Goal: Use online tool/utility: Utilize a website feature to perform a specific function

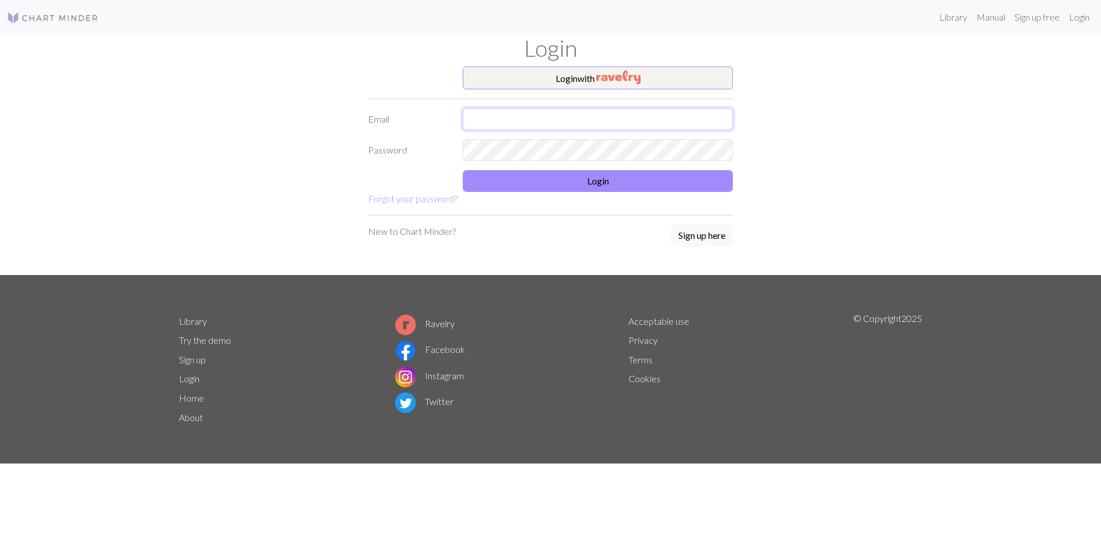
click at [534, 116] on input "text" at bounding box center [598, 119] width 270 height 22
type input "[EMAIL_ADDRESS][DOMAIN_NAME]"
click at [628, 179] on button "Login" at bounding box center [598, 181] width 270 height 22
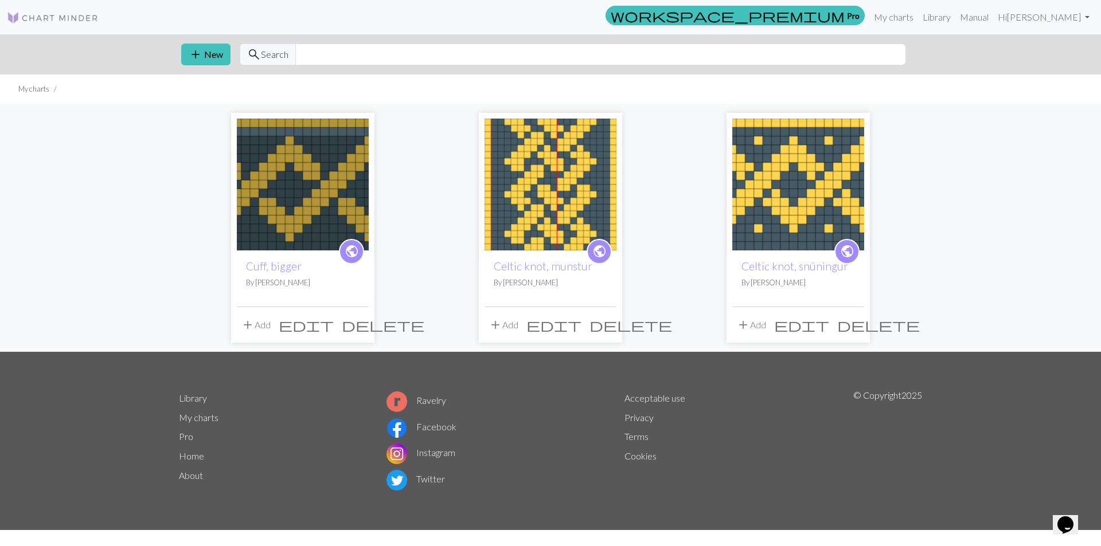
click at [584, 166] on img at bounding box center [550, 185] width 132 height 132
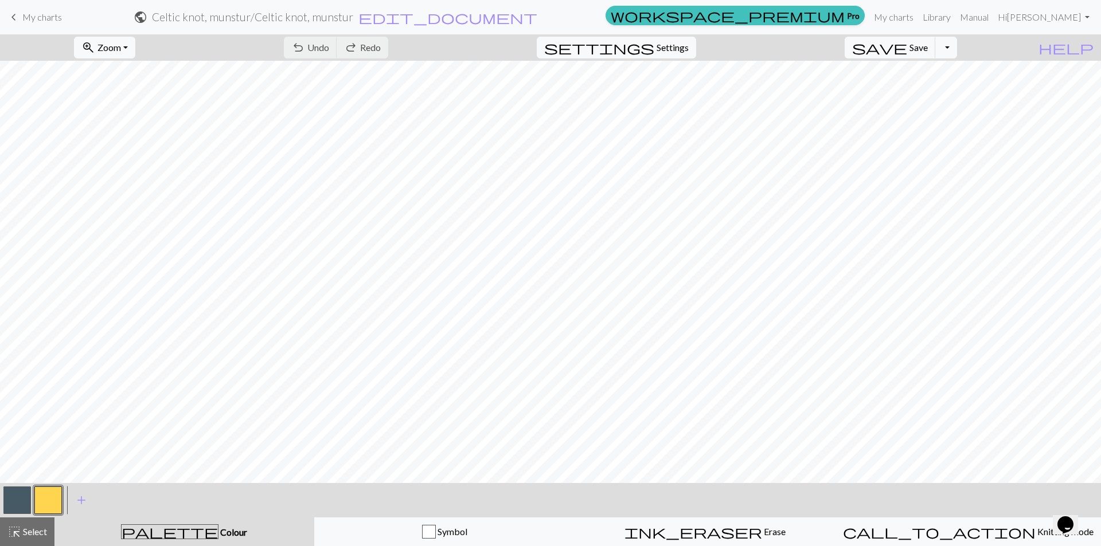
scroll to position [287, 0]
click at [135, 50] on button "zoom_in Zoom Zoom" at bounding box center [104, 48] width 61 height 22
click at [144, 178] on button "150%" at bounding box center [120, 174] width 91 height 18
click at [135, 49] on button "zoom_in Zoom Zoom" at bounding box center [104, 48] width 61 height 22
click at [138, 192] on button "200%" at bounding box center [120, 192] width 91 height 18
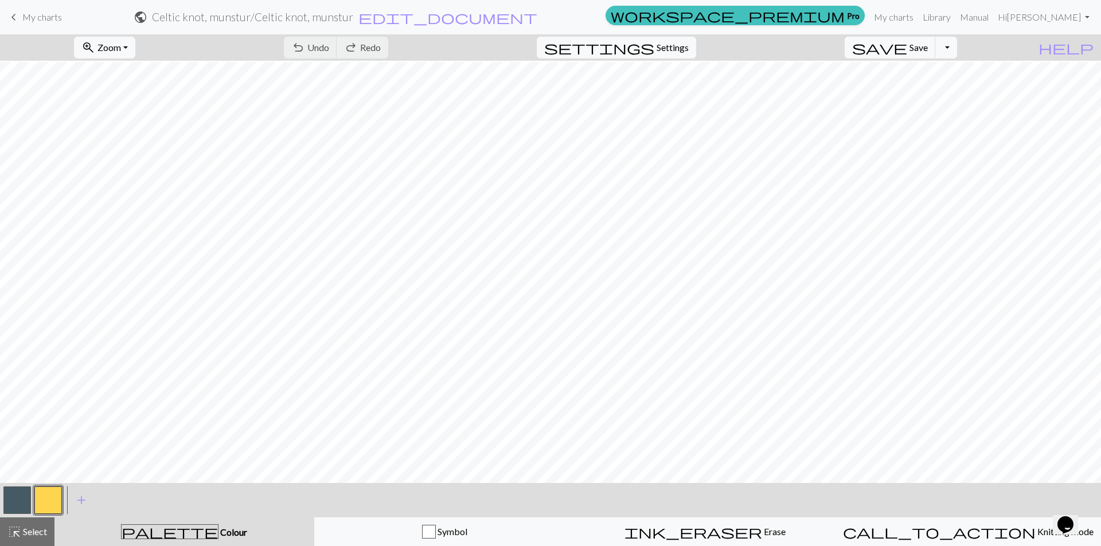
scroll to position [573, 0]
click at [1035, 537] on span "Knitting mode" at bounding box center [1064, 531] width 58 height 11
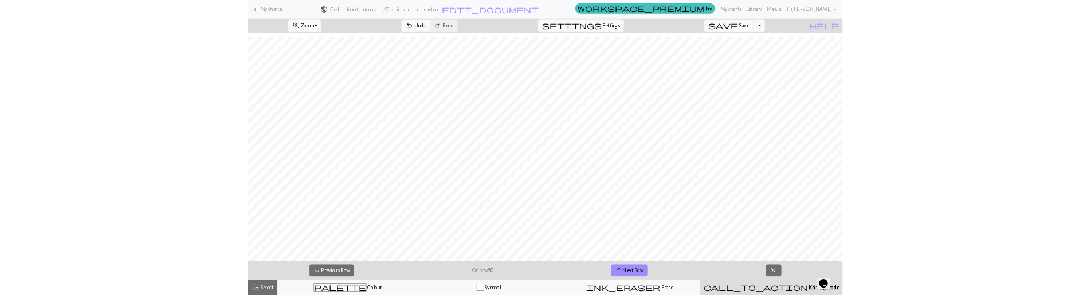
scroll to position [991, 0]
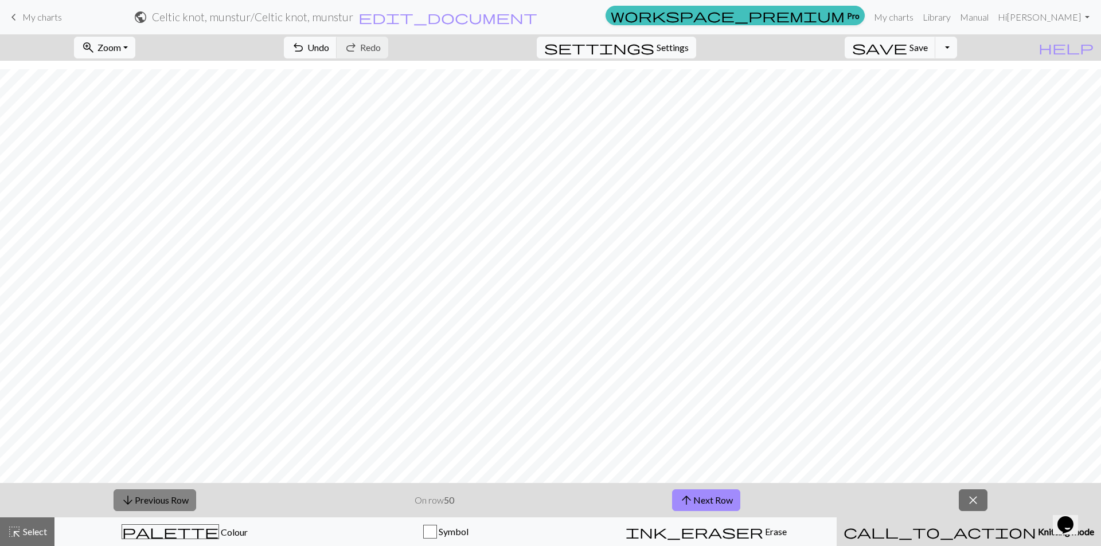
click at [182, 501] on button "arrow_downward Previous Row" at bounding box center [155, 501] width 83 height 22
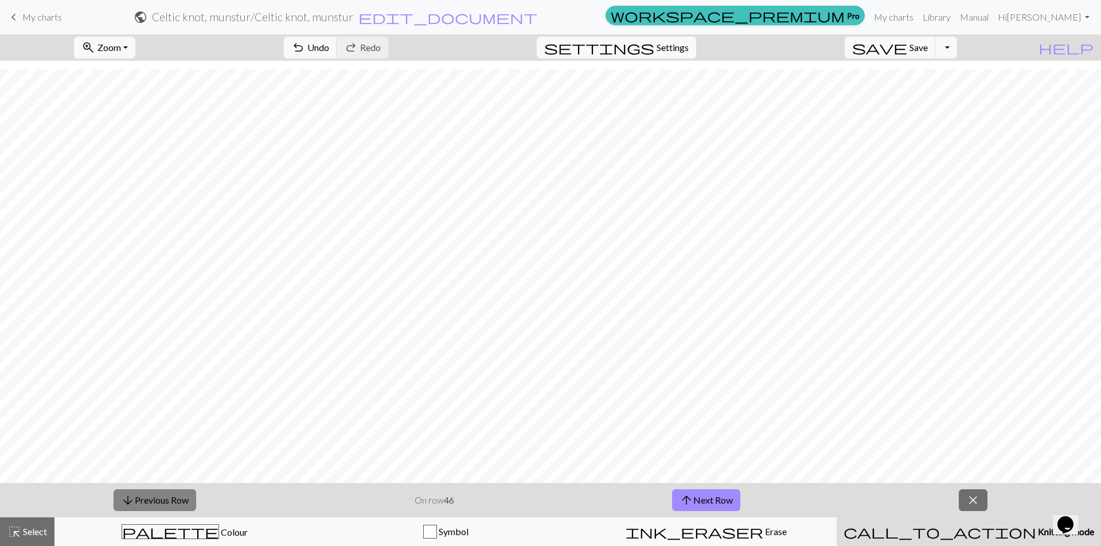
click at [182, 501] on button "arrow_downward Previous Row" at bounding box center [155, 501] width 83 height 22
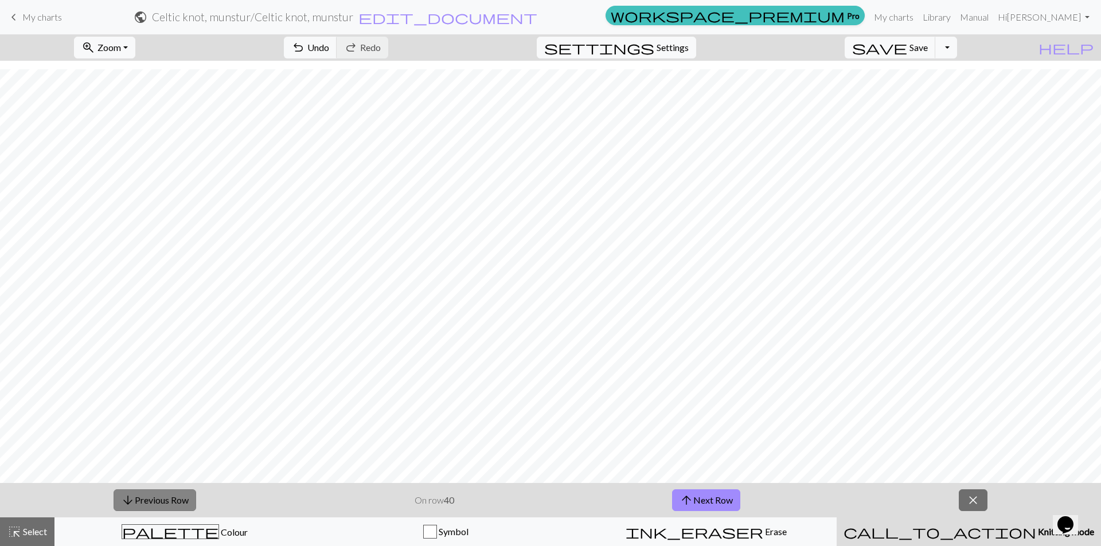
click at [182, 501] on button "arrow_downward Previous Row" at bounding box center [155, 501] width 83 height 22
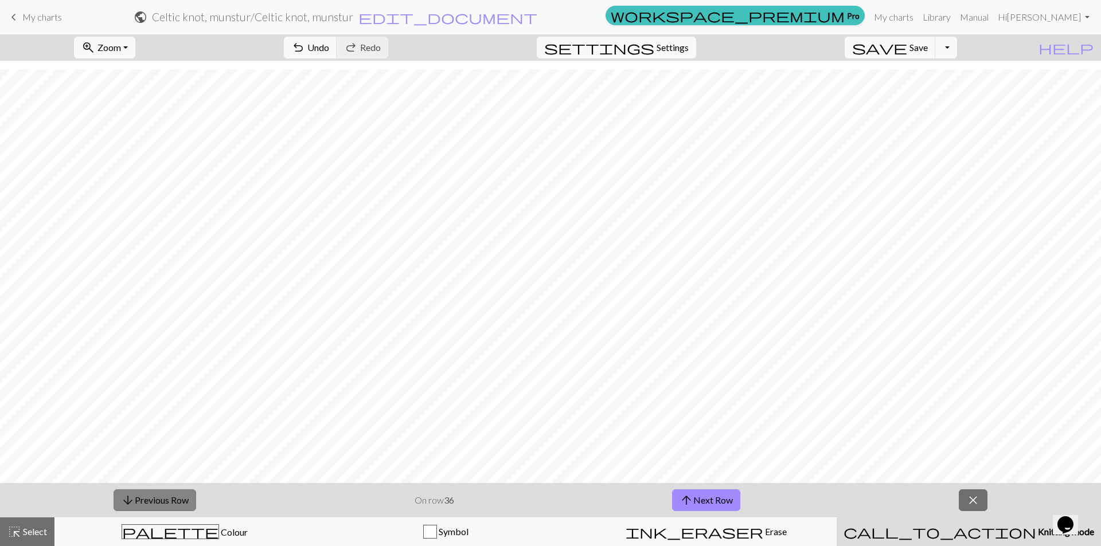
click at [182, 501] on button "arrow_downward Previous Row" at bounding box center [155, 501] width 83 height 22
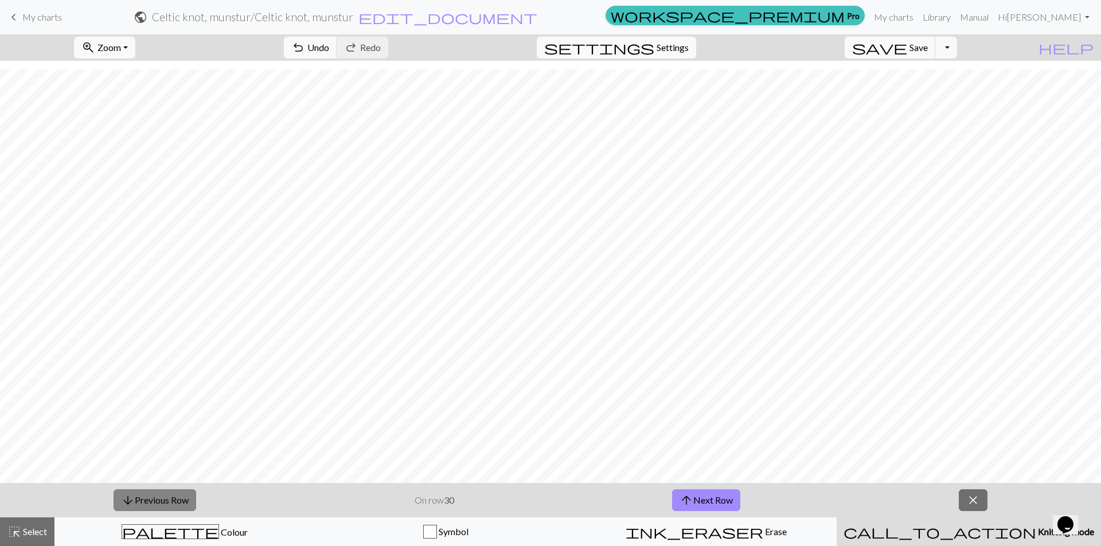
click at [182, 501] on button "arrow_downward Previous Row" at bounding box center [155, 501] width 83 height 22
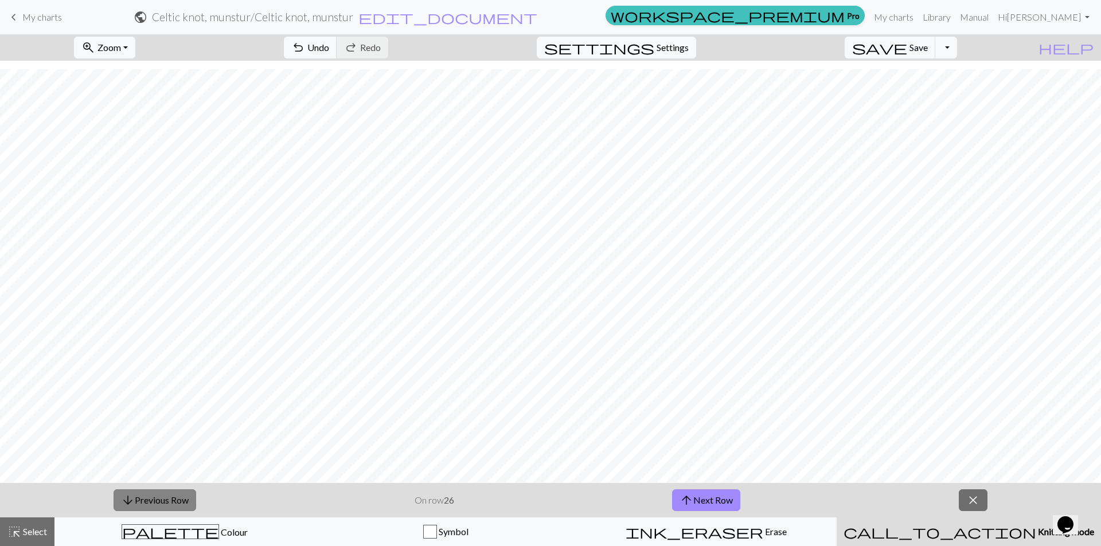
click at [182, 501] on button "arrow_downward Previous Row" at bounding box center [155, 501] width 83 height 22
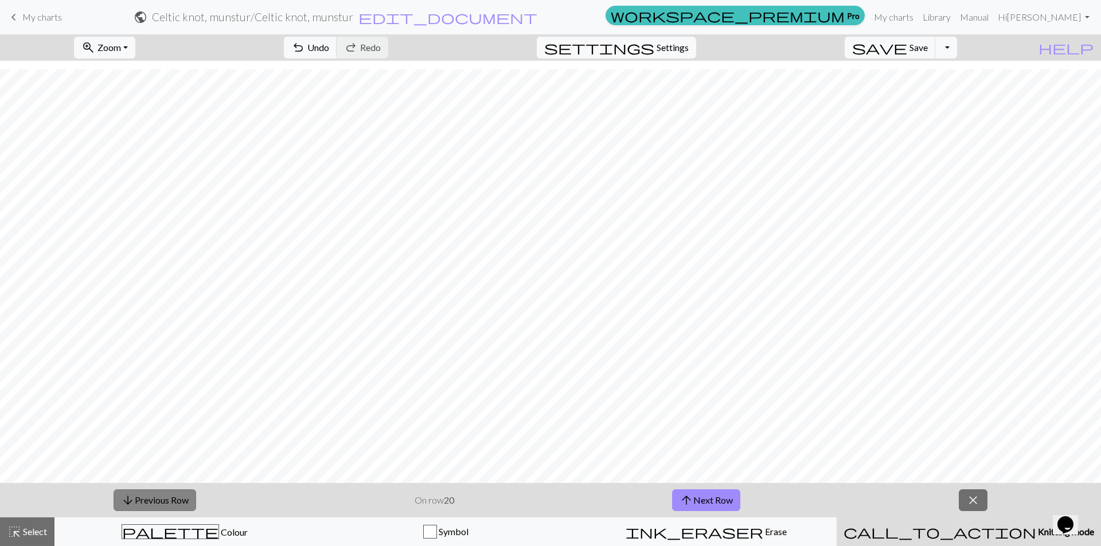
click at [182, 501] on button "arrow_downward Previous Row" at bounding box center [155, 501] width 83 height 22
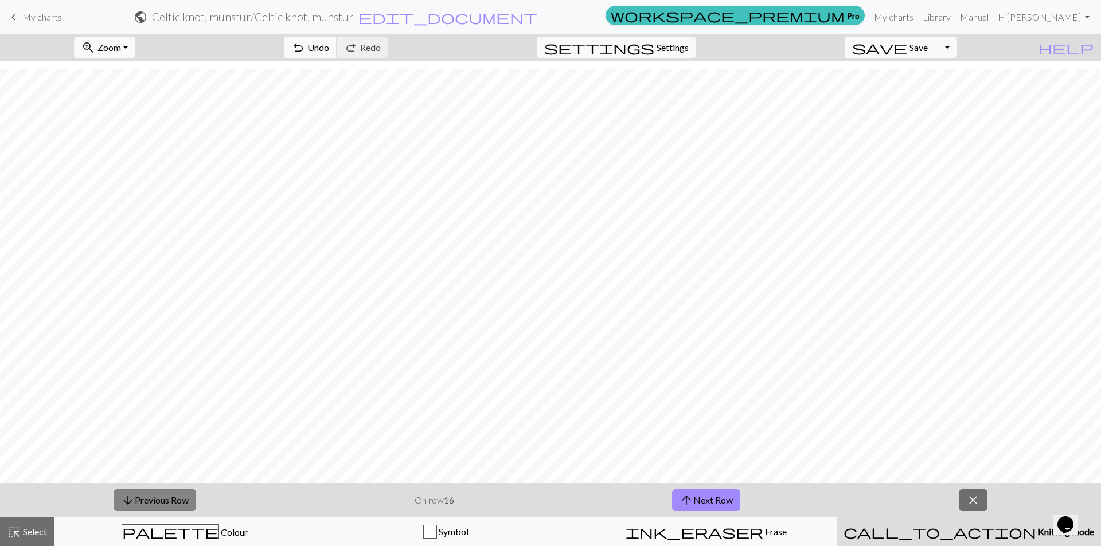
click at [182, 501] on button "arrow_downward Previous Row" at bounding box center [155, 501] width 83 height 22
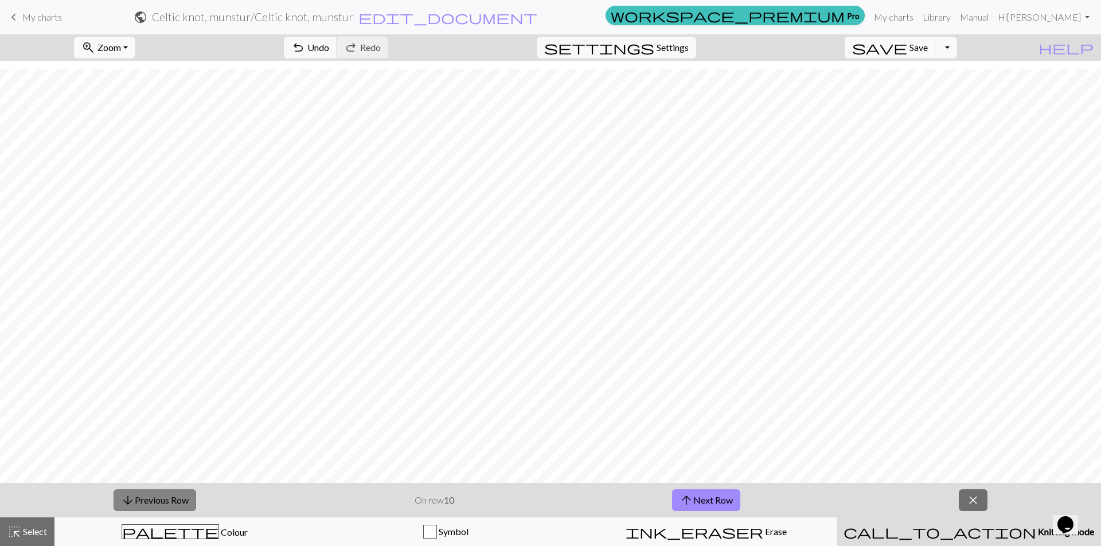
click at [182, 501] on button "arrow_downward Previous Row" at bounding box center [155, 501] width 83 height 22
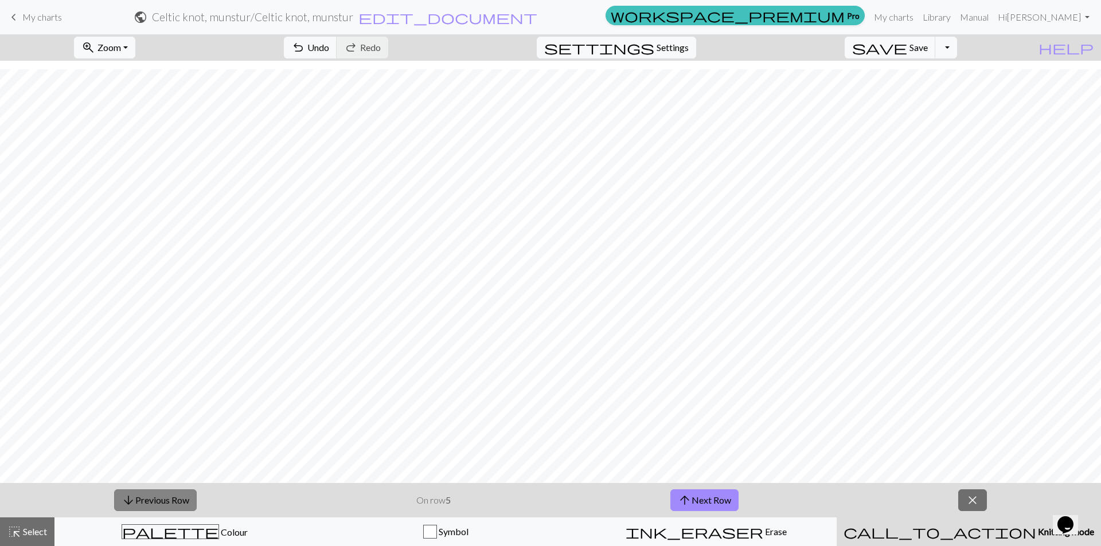
click at [182, 501] on button "arrow_downward Previous Row" at bounding box center [155, 501] width 83 height 22
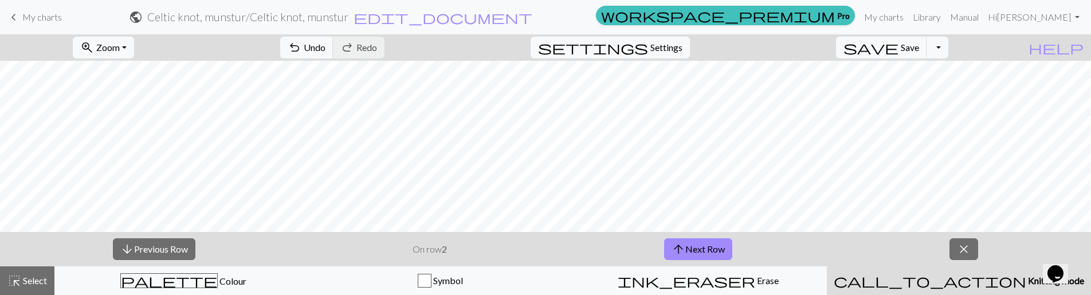
click at [889, 245] on div "arrow_downward Previous Row On row 2 arrow_upward Next Row close" at bounding box center [545, 249] width 1091 height 34
click at [713, 250] on button "arrow_upward Next Row" at bounding box center [698, 249] width 68 height 22
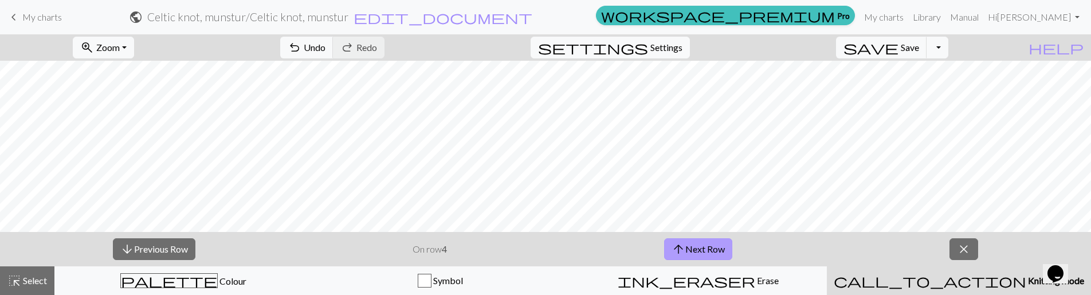
click at [705, 248] on button "arrow_upward Next Row" at bounding box center [698, 249] width 68 height 22
click at [719, 245] on button "arrow_upward Next Row" at bounding box center [698, 249] width 68 height 22
